Goal: Task Accomplishment & Management: Manage account settings

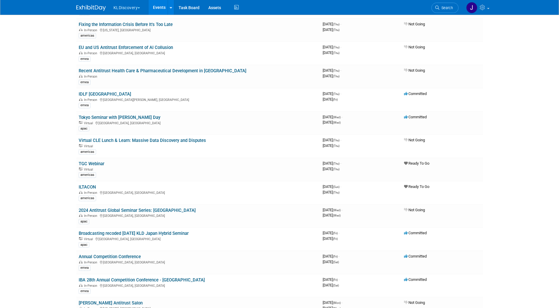
scroll to position [884, 0]
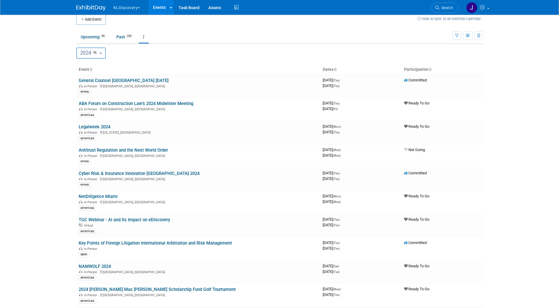
scroll to position [0, 0]
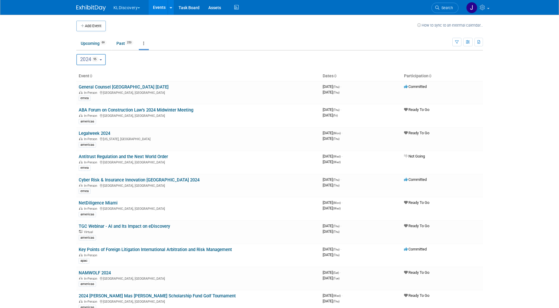
click at [105, 57] on button "2024 95" at bounding box center [91, 59] width 30 height 11
click at [106, 95] on label "2025 222" at bounding box center [93, 98] width 27 height 10
click at [81, 95] on input "2025 222" at bounding box center [79, 97] width 4 height 4
select select "2025"
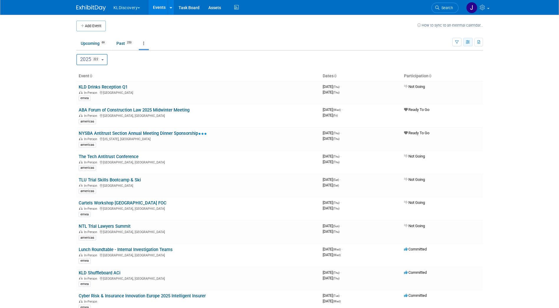
click at [467, 40] on icon "button" at bounding box center [468, 42] width 4 height 4
click at [459, 42] on button "button" at bounding box center [456, 42] width 9 height 9
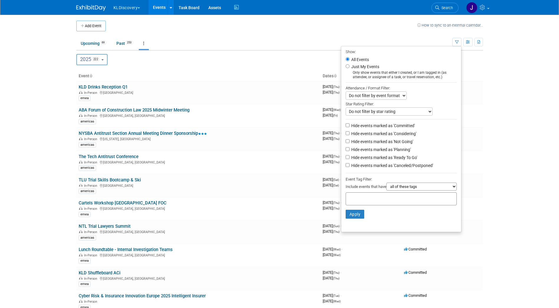
click at [404, 136] on label "Hide events marked as 'Considering'" at bounding box center [383, 134] width 66 height 6
click at [349, 135] on input "Hide events marked as 'Considering'" at bounding box center [348, 133] width 4 height 4
checkbox input "true"
click at [405, 144] on label "Hide events marked as 'Not Going'" at bounding box center [381, 141] width 63 height 6
click at [349, 143] on input "Hide events marked as 'Not Going'" at bounding box center [348, 141] width 4 height 4
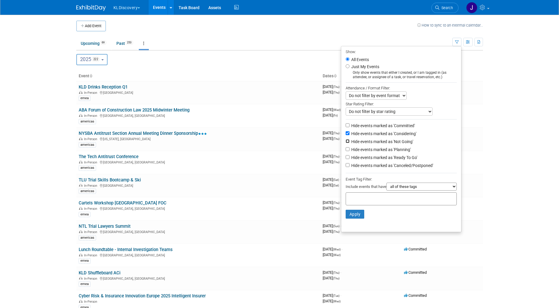
checkbox input "true"
click at [407, 166] on label "Hide events marked as 'Canceled/Postponed'" at bounding box center [391, 165] width 83 height 6
click at [349, 166] on input "Hide events marked as 'Canceled/Postponed'" at bounding box center [348, 165] width 4 height 4
checkbox input "true"
click at [349, 217] on button "Apply" at bounding box center [355, 213] width 19 height 9
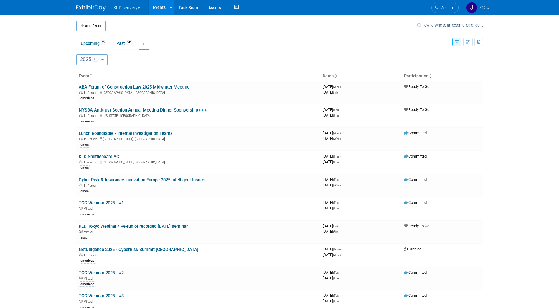
click at [26, 54] on body "KLDiscovery Choose Workspace: KLDiscovery Nebula Ontrack Events Add Event Bulk …" at bounding box center [279, 154] width 559 height 308
click at [106, 59] on button "2025 105" at bounding box center [91, 59] width 31 height 11
click at [127, 45] on link "Past 142" at bounding box center [125, 43] width 26 height 11
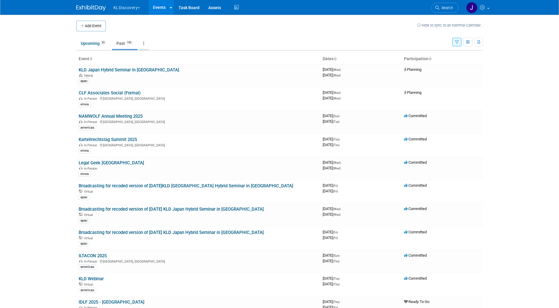
click at [146, 45] on link at bounding box center [144, 43] width 10 height 11
click at [153, 54] on link "All Events 175 Past and Upcoming" at bounding box center [162, 56] width 47 height 13
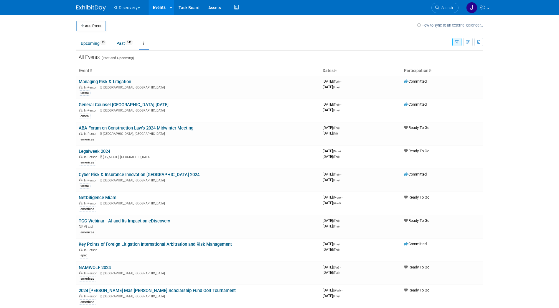
click at [336, 69] on icon at bounding box center [335, 71] width 3 height 4
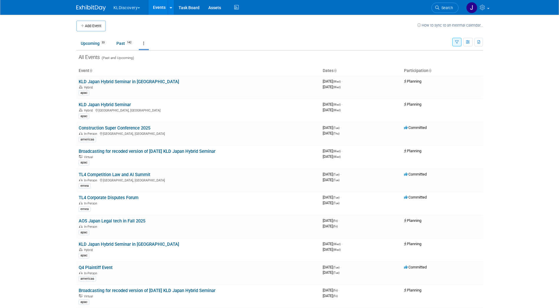
click at [336, 69] on icon at bounding box center [335, 71] width 3 height 4
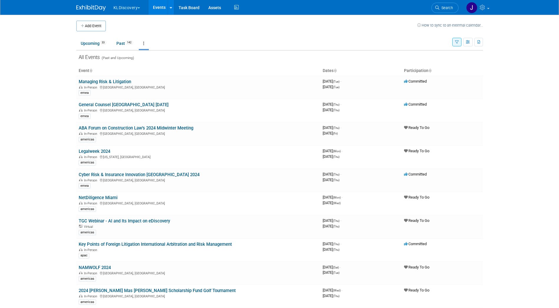
click at [145, 45] on link at bounding box center [144, 43] width 10 height 11
click at [154, 71] on span "Events grouped by year" at bounding box center [162, 72] width 35 height 5
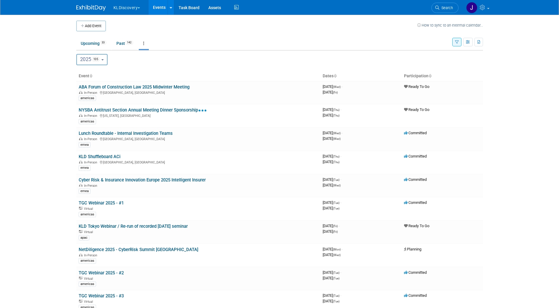
click at [34, 77] on body "KLDiscovery Choose Workspace: KLDiscovery Nebula Ontrack Events Add Event Bulk …" at bounding box center [279, 154] width 559 height 308
click at [120, 131] on link "Lunch Roundtable - Internal Investigation Teams" at bounding box center [126, 133] width 94 height 5
click at [127, 109] on link "NYSBA Antitrust Section Annual Meeting Dinner Sponsorship" at bounding box center [143, 109] width 128 height 5
click at [124, 85] on link "ABA Forum of Construction Law 2025 Midwinter Meeting" at bounding box center [134, 86] width 111 height 5
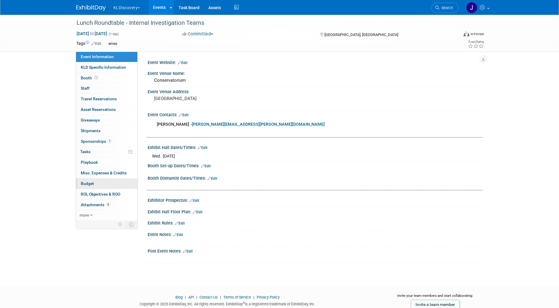
click at [95, 184] on link "Budget" at bounding box center [106, 183] width 61 height 10
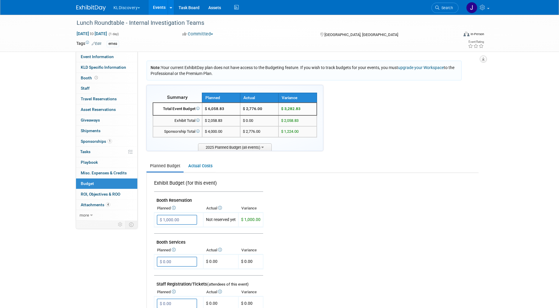
click at [484, 59] on icon "button" at bounding box center [483, 59] width 3 height 4
click at [461, 74] on link "Export tab to PDF" at bounding box center [447, 76] width 69 height 8
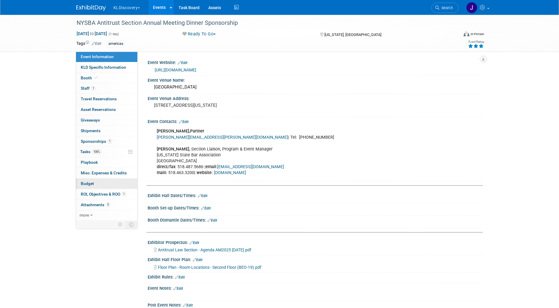
click at [102, 181] on link "Budget" at bounding box center [106, 183] width 61 height 10
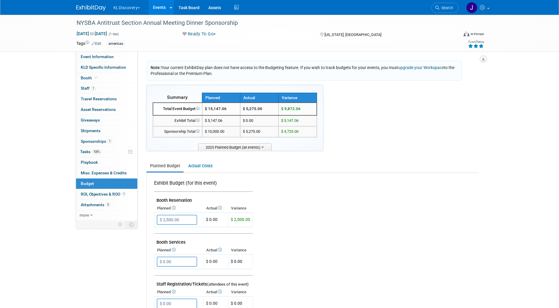
click at [482, 60] on icon "button" at bounding box center [483, 59] width 3 height 4
click at [461, 75] on link "Export tab to PDF" at bounding box center [447, 76] width 69 height 8
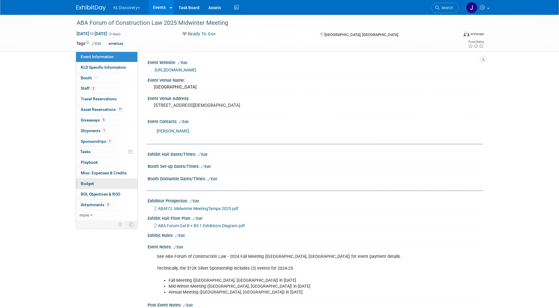
click at [98, 187] on link "Budget" at bounding box center [106, 183] width 61 height 10
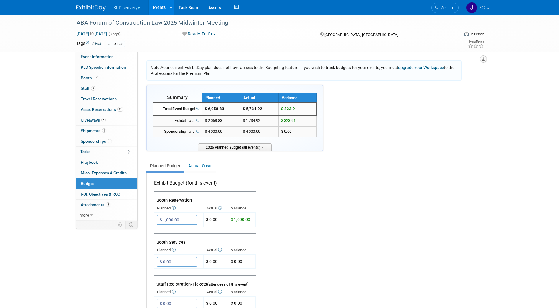
click at [482, 60] on icon "button" at bounding box center [483, 59] width 3 height 4
click at [459, 74] on link "Export tab to PDF" at bounding box center [447, 76] width 69 height 8
